Goal: Find contact information: Find contact information

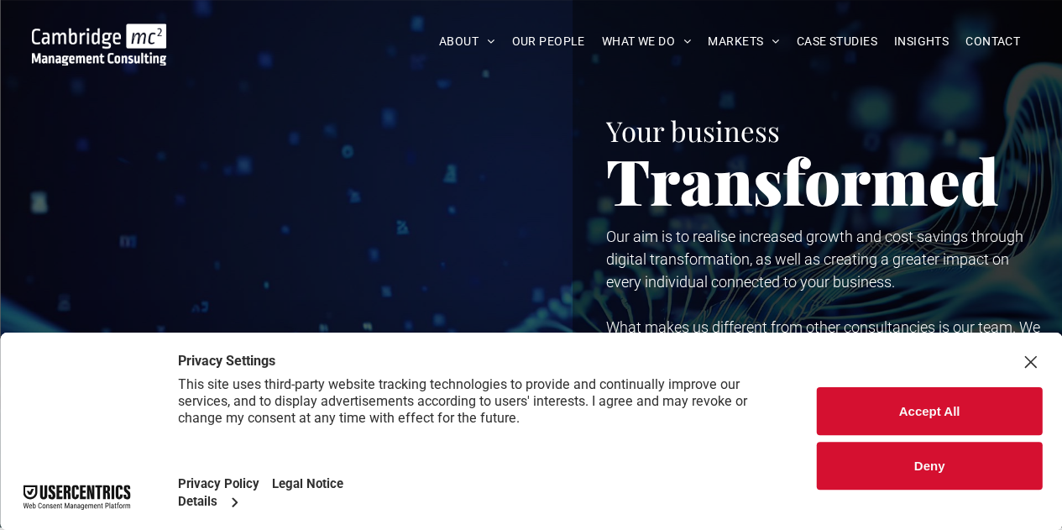
click at [918, 420] on button "Accept All" at bounding box center [929, 411] width 225 height 48
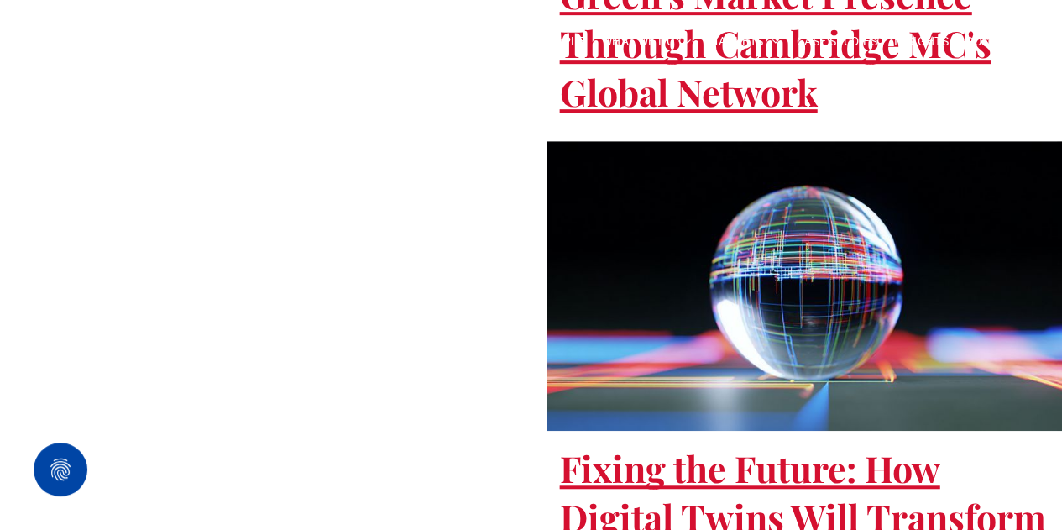
scroll to position [3525, 0]
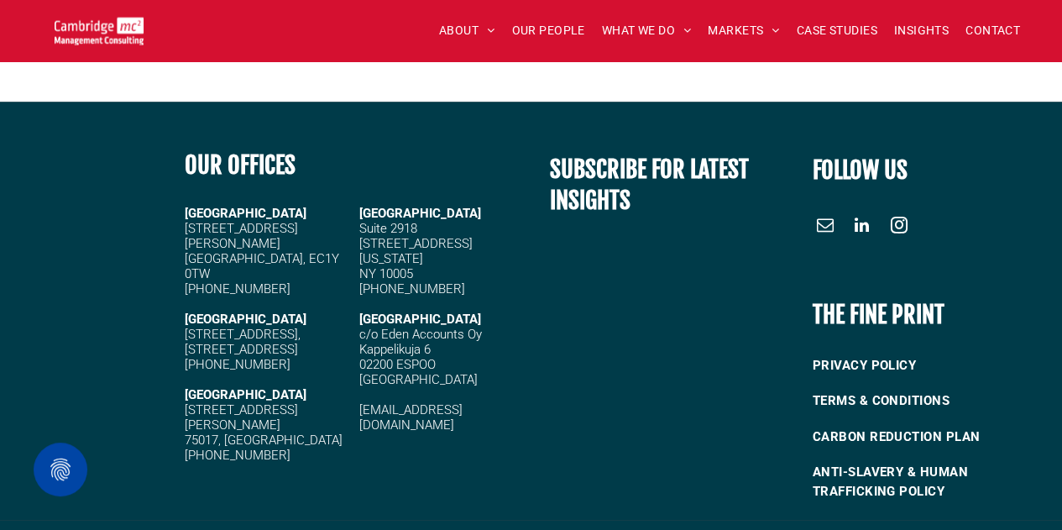
scroll to position [1085, 0]
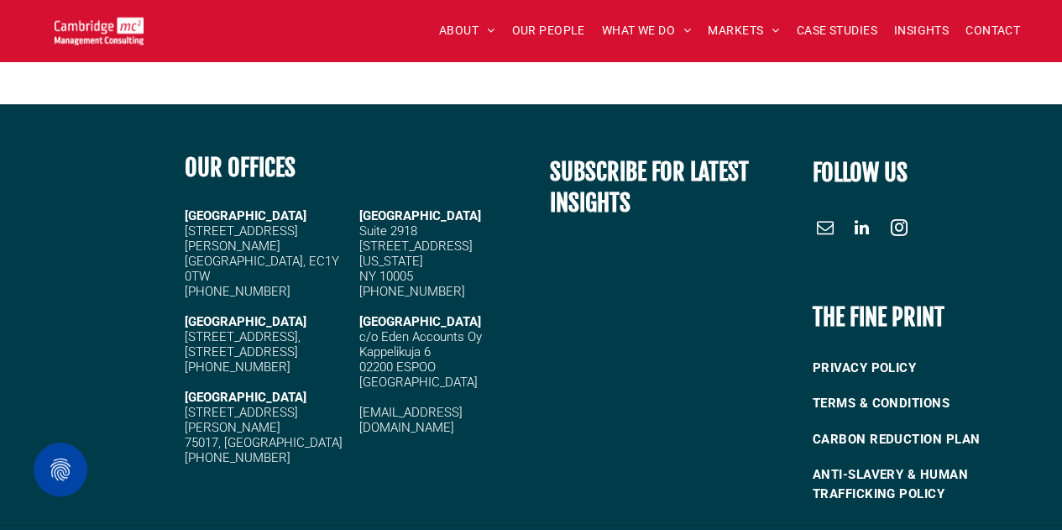
click at [234, 208] on strong "[GEOGRAPHIC_DATA]" at bounding box center [246, 215] width 122 height 15
click at [241, 224] on span "20 Garrett Street London, EC1Y 0TW" at bounding box center [262, 253] width 154 height 60
copy span "[STREET_ADDRESS][PERSON_NAME]"
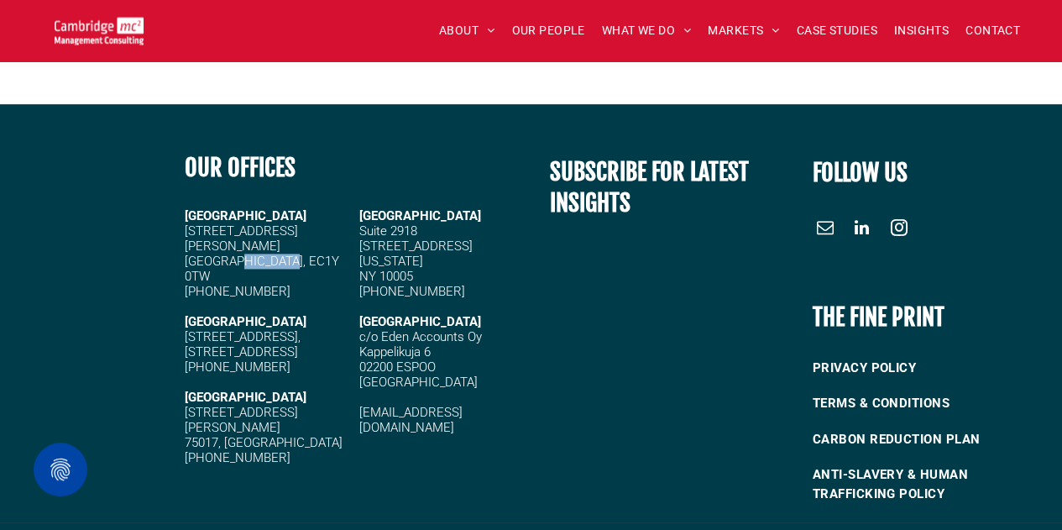
drag, startPoint x: 234, startPoint y: 237, endPoint x: 300, endPoint y: 239, distance: 65.5
click at [300, 239] on h5 "20 Garrett Street London, EC1Y 0TW" at bounding box center [267, 253] width 164 height 60
copy span "EC1Y 0TW"
drag, startPoint x: 191, startPoint y: 253, endPoint x: 300, endPoint y: 256, distance: 109.1
click at [300, 284] on h5 "[PHONE_NUMBER]" at bounding box center [267, 291] width 164 height 15
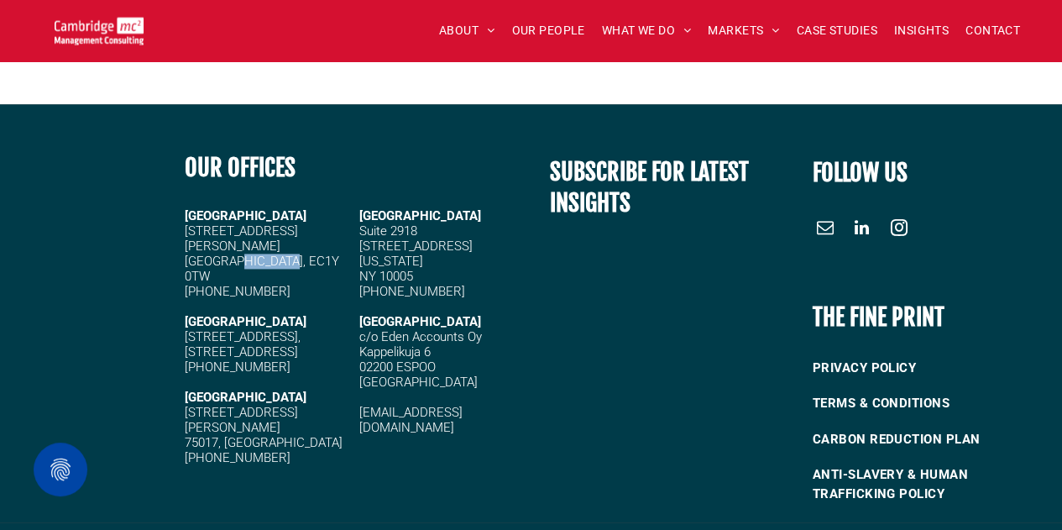
copy span "44 (0)1223 750335"
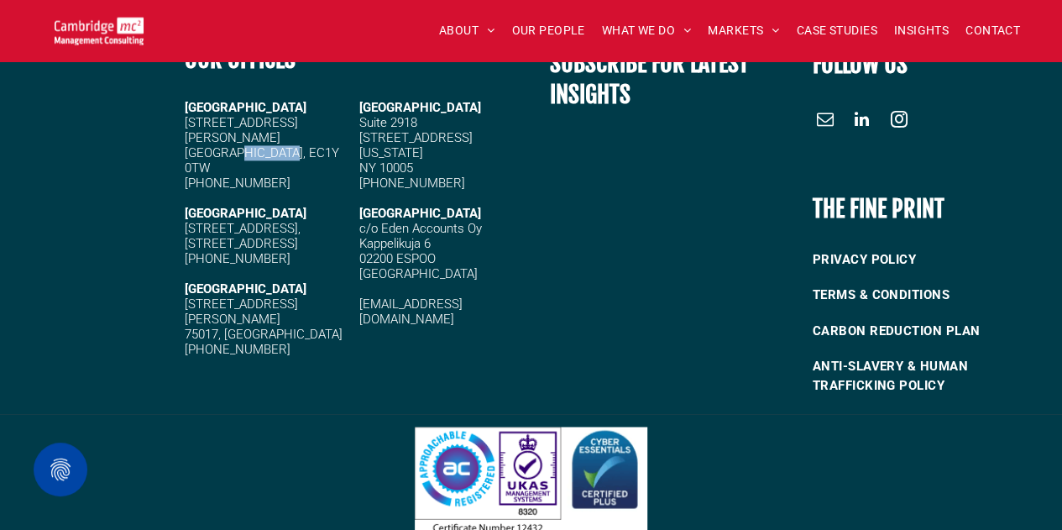
scroll to position [1169, 0]
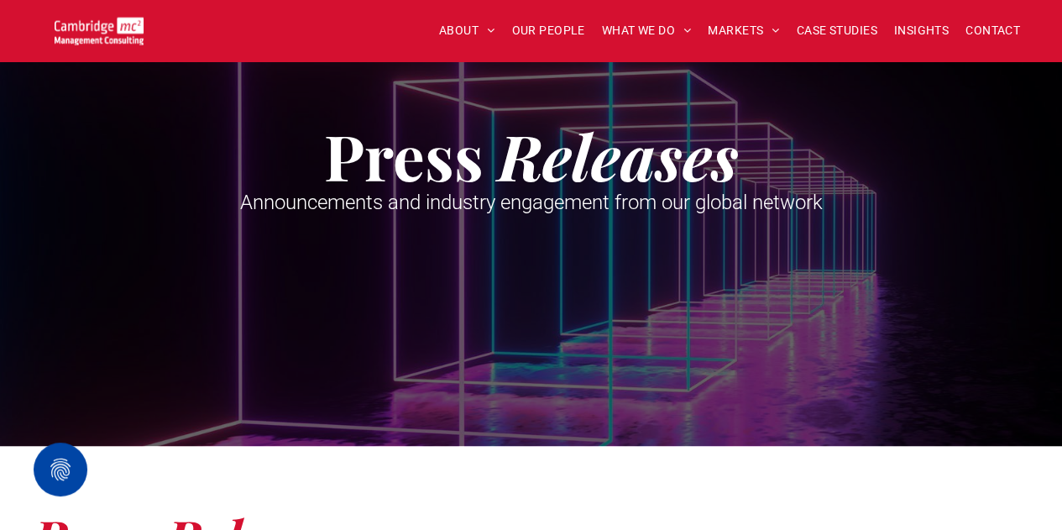
scroll to position [252, 0]
